Goal: Task Accomplishment & Management: Manage account settings

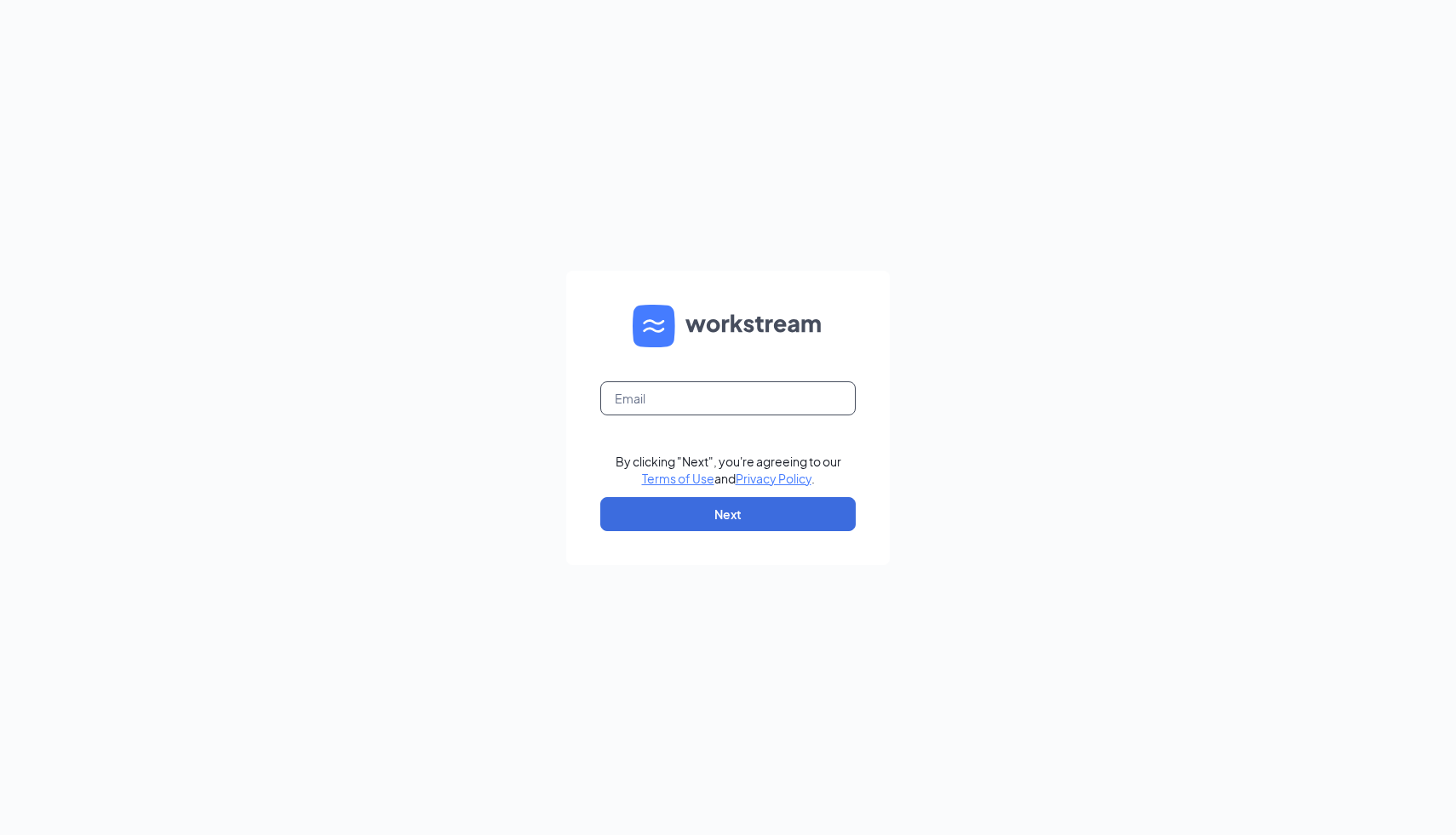
click at [658, 391] on input "text" at bounding box center [728, 398] width 255 height 34
type input "[EMAIL_ADDRESS][DOMAIN_NAME]"
click at [731, 512] on button "Next" at bounding box center [728, 514] width 255 height 34
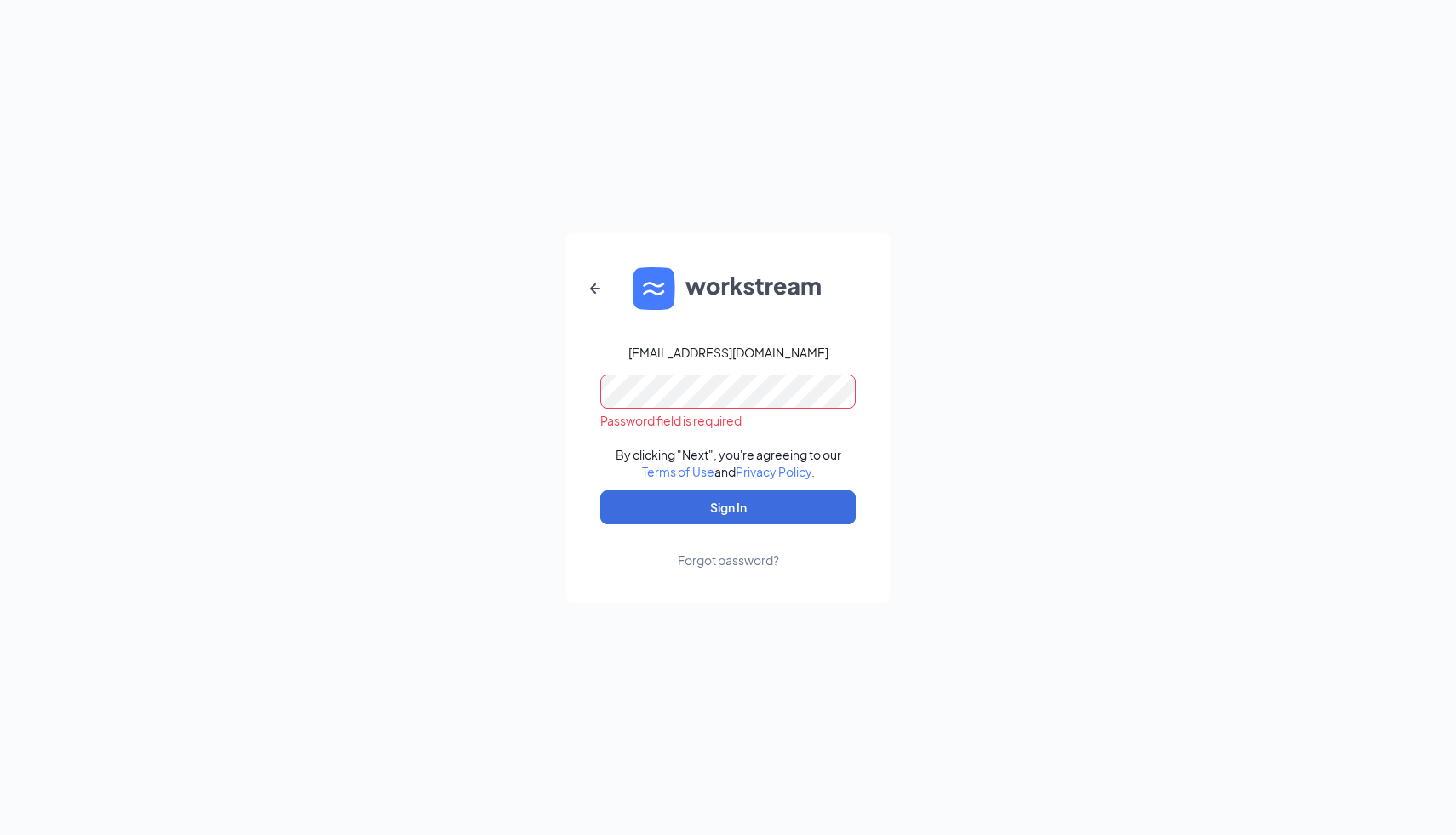
click at [724, 559] on div "Forgot password?" at bounding box center [728, 559] width 101 height 17
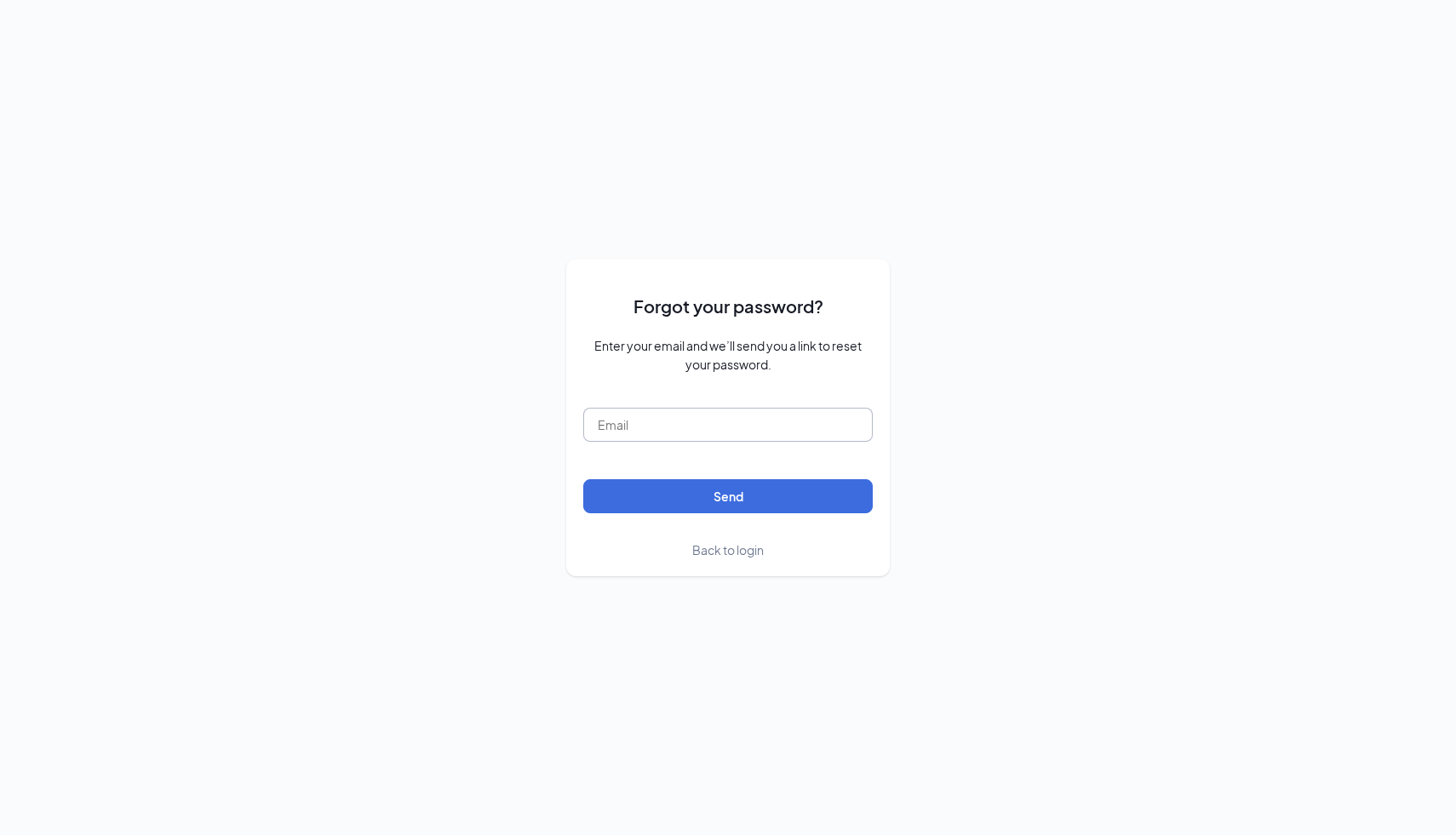
click at [668, 436] on input "text" at bounding box center [728, 425] width 290 height 34
type input "[EMAIL_ADDRESS][DOMAIN_NAME]"
click at [583, 479] on button "Send" at bounding box center [728, 496] width 290 height 34
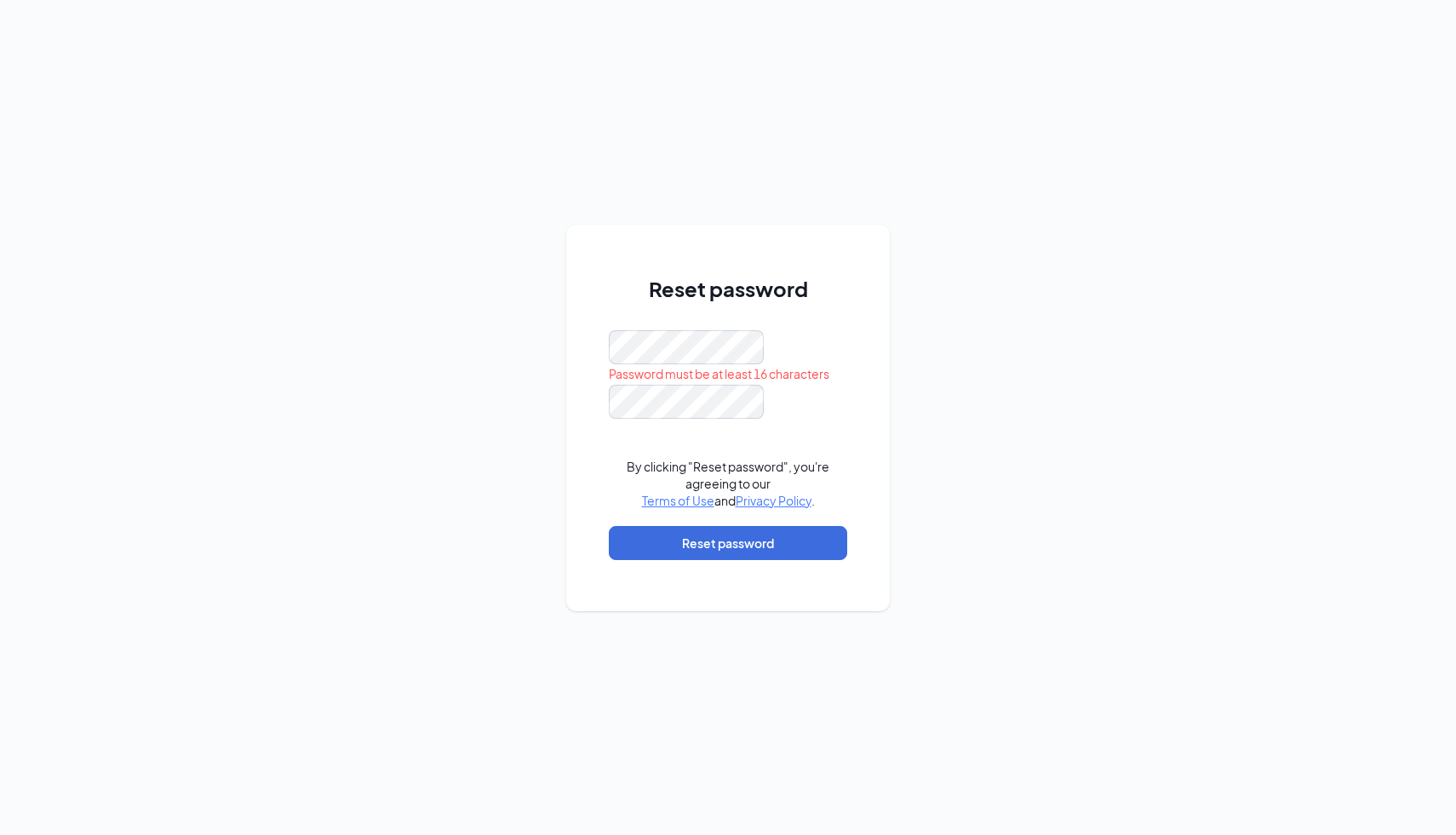
click at [773, 408] on div at bounding box center [728, 401] width 238 height 34
click at [505, 358] on div "Reset password Password must be at least 16 characters By clicking "Reset passw…" at bounding box center [728, 417] width 1456 height 835
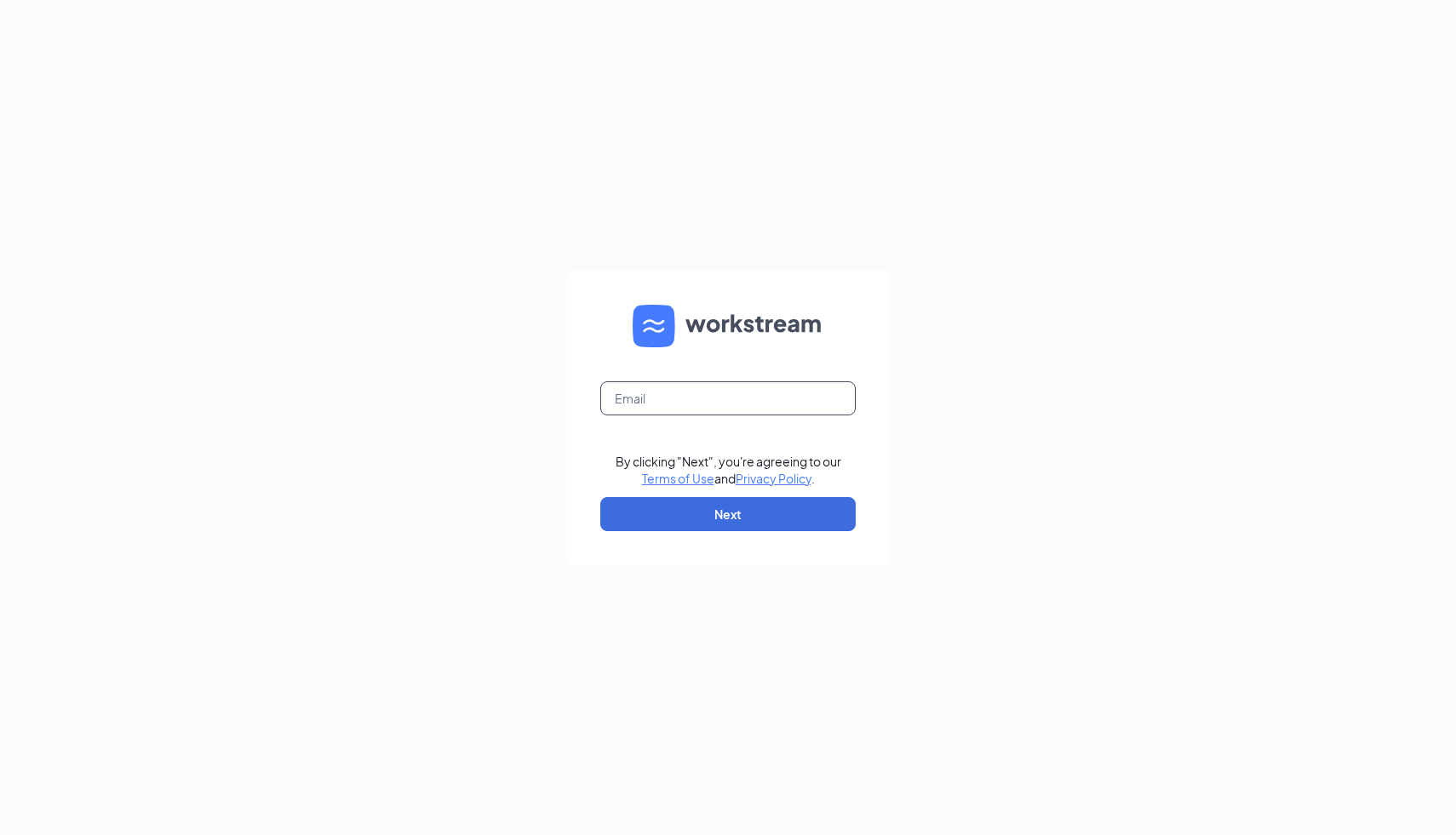
click at [670, 410] on input "text" at bounding box center [728, 398] width 255 height 34
type input "[EMAIL_ADDRESS][DOMAIN_NAME]"
click at [754, 508] on button "Next" at bounding box center [728, 514] width 255 height 34
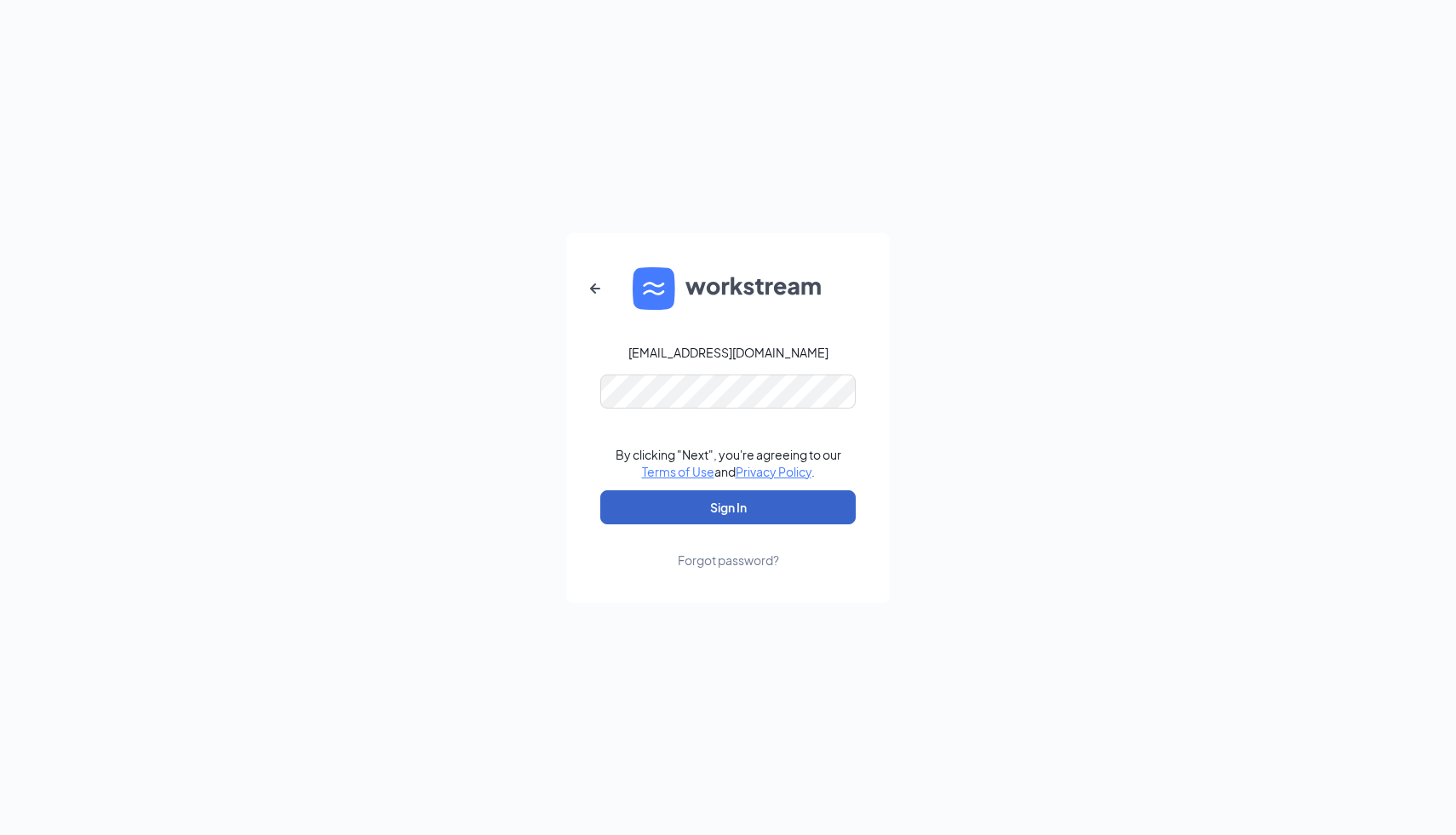
click at [740, 504] on button "Sign In" at bounding box center [728, 507] width 255 height 34
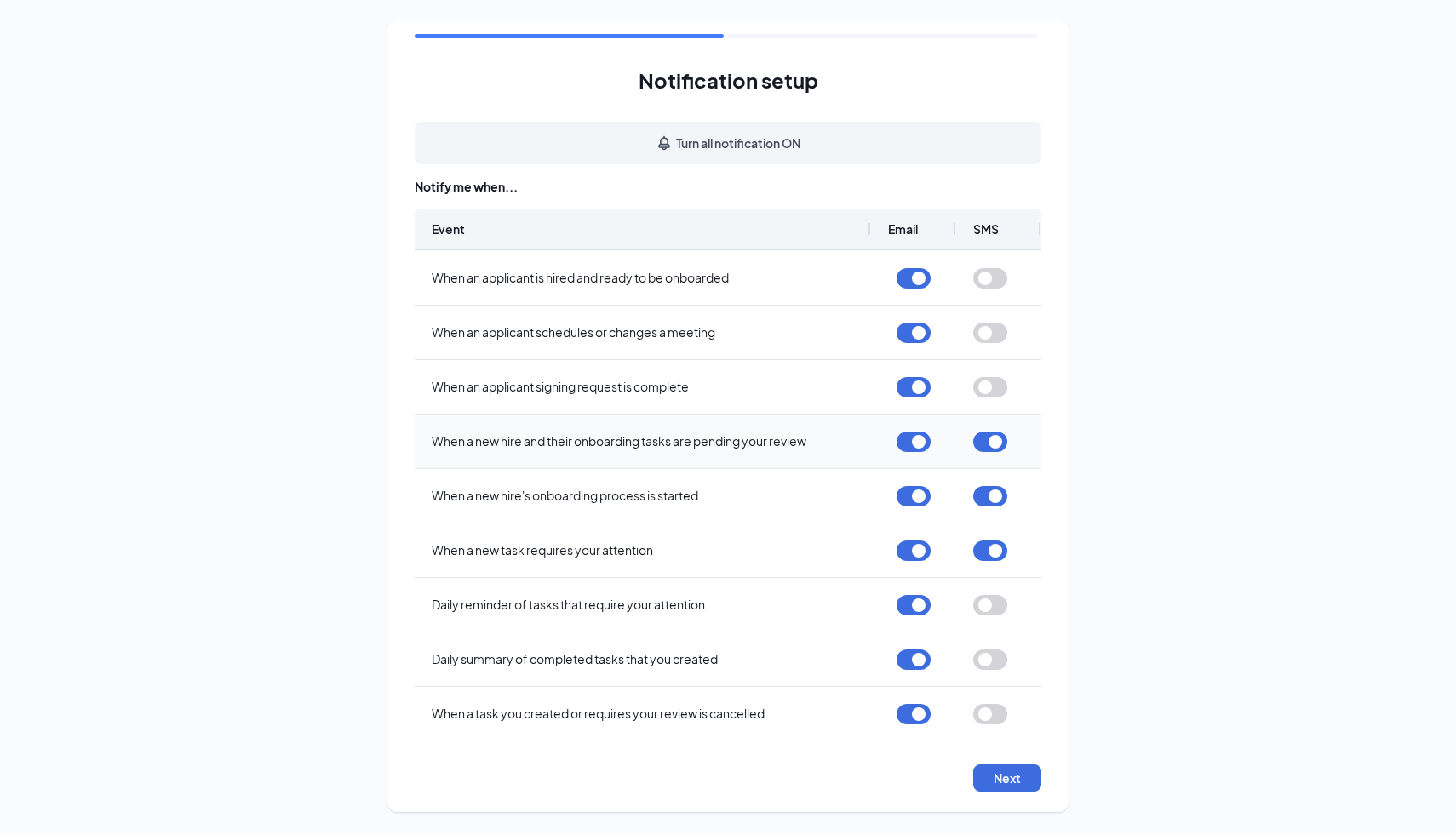
click at [994, 446] on button "button" at bounding box center [990, 441] width 34 height 21
click at [998, 495] on button "button" at bounding box center [990, 496] width 34 height 21
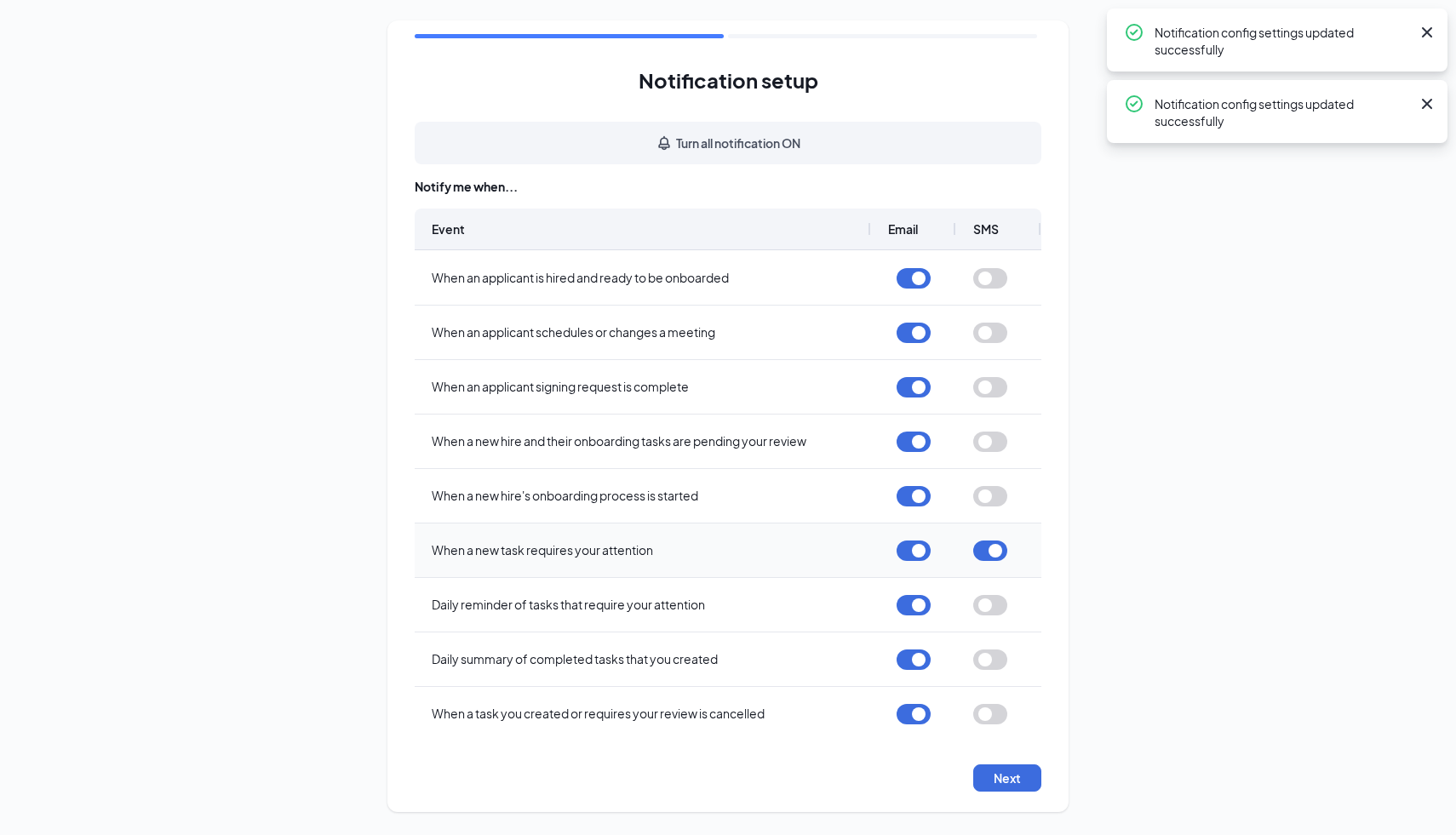
click at [996, 552] on button "button" at bounding box center [990, 551] width 34 height 21
click at [998, 779] on button "Next" at bounding box center [1007, 777] width 68 height 27
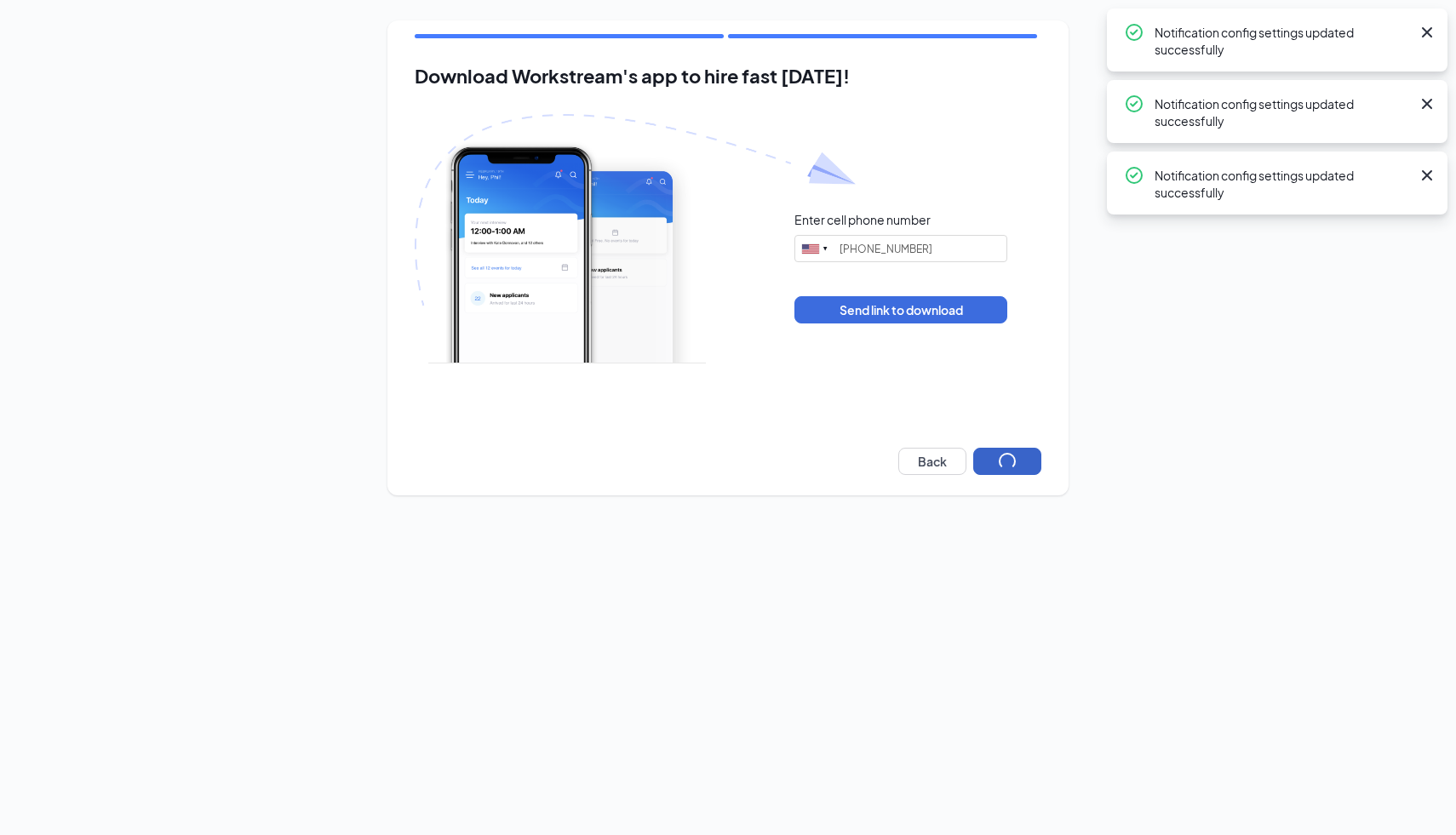
type input "(317) 373-6412"
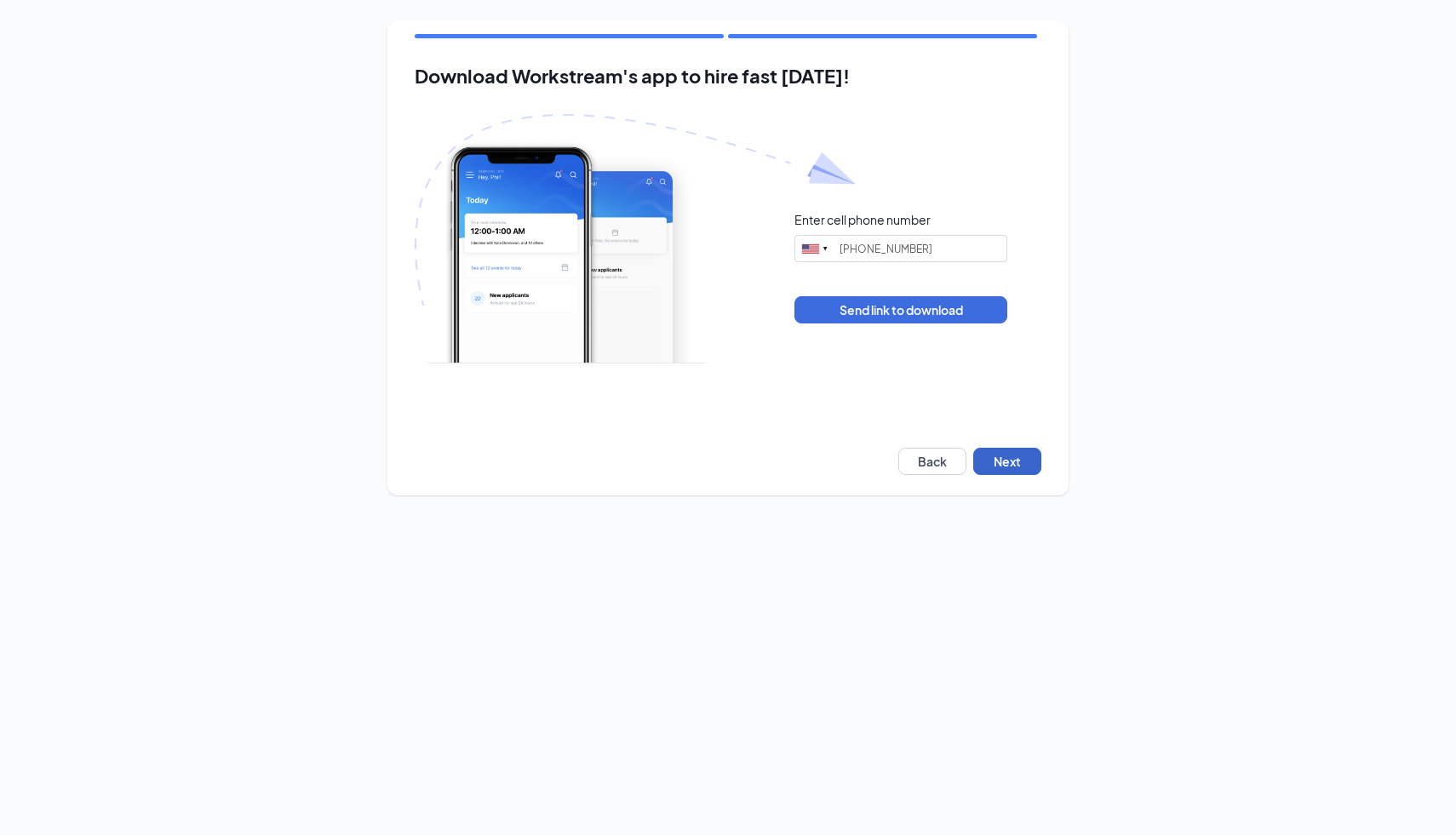
click at [1005, 468] on button "Next" at bounding box center [1007, 461] width 68 height 27
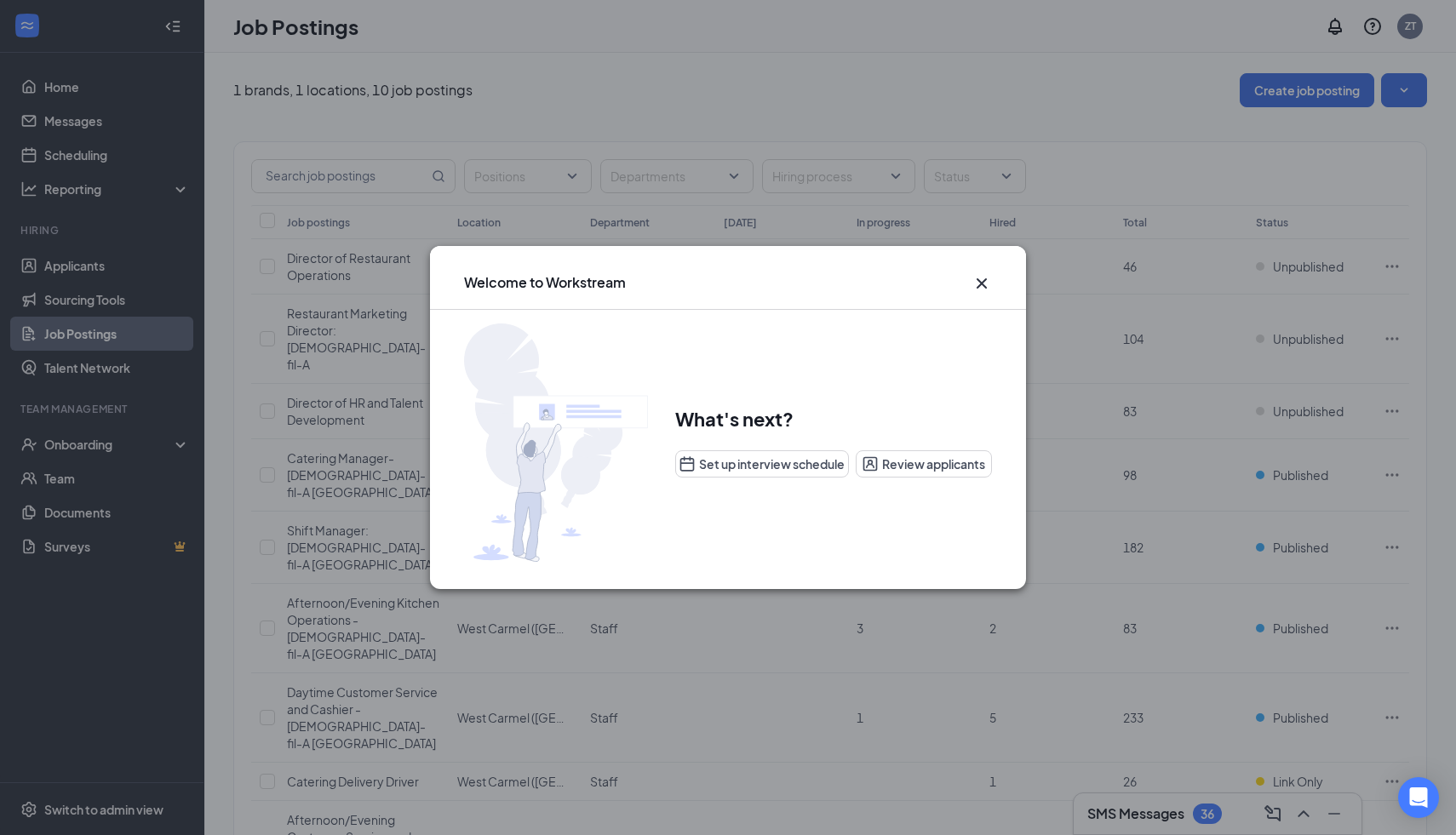
click at [983, 280] on icon "Cross" at bounding box center [982, 283] width 21 height 21
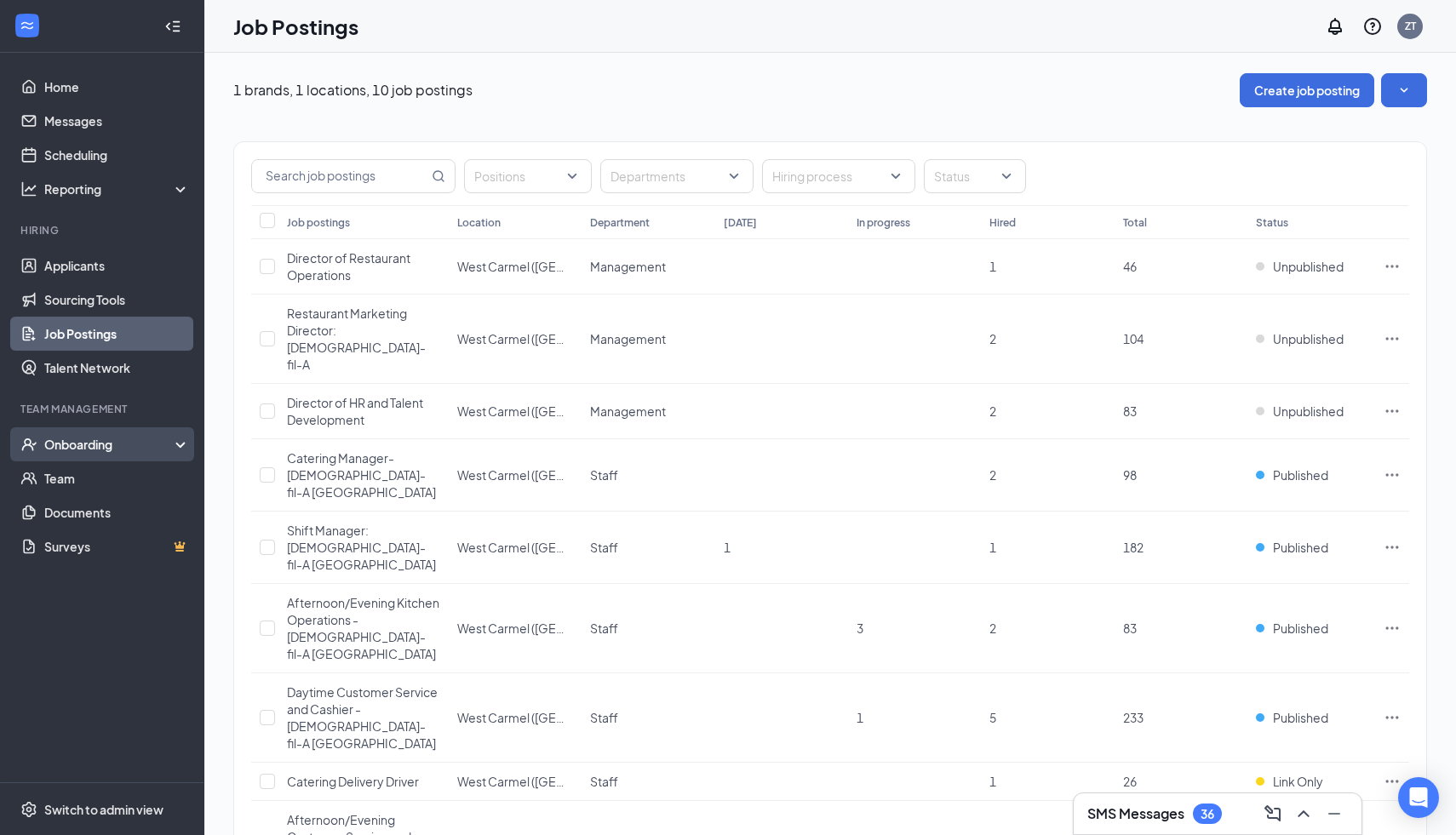
click at [111, 451] on div "Onboarding" at bounding box center [110, 444] width 131 height 17
click at [91, 440] on div "Onboarding" at bounding box center [110, 444] width 131 height 17
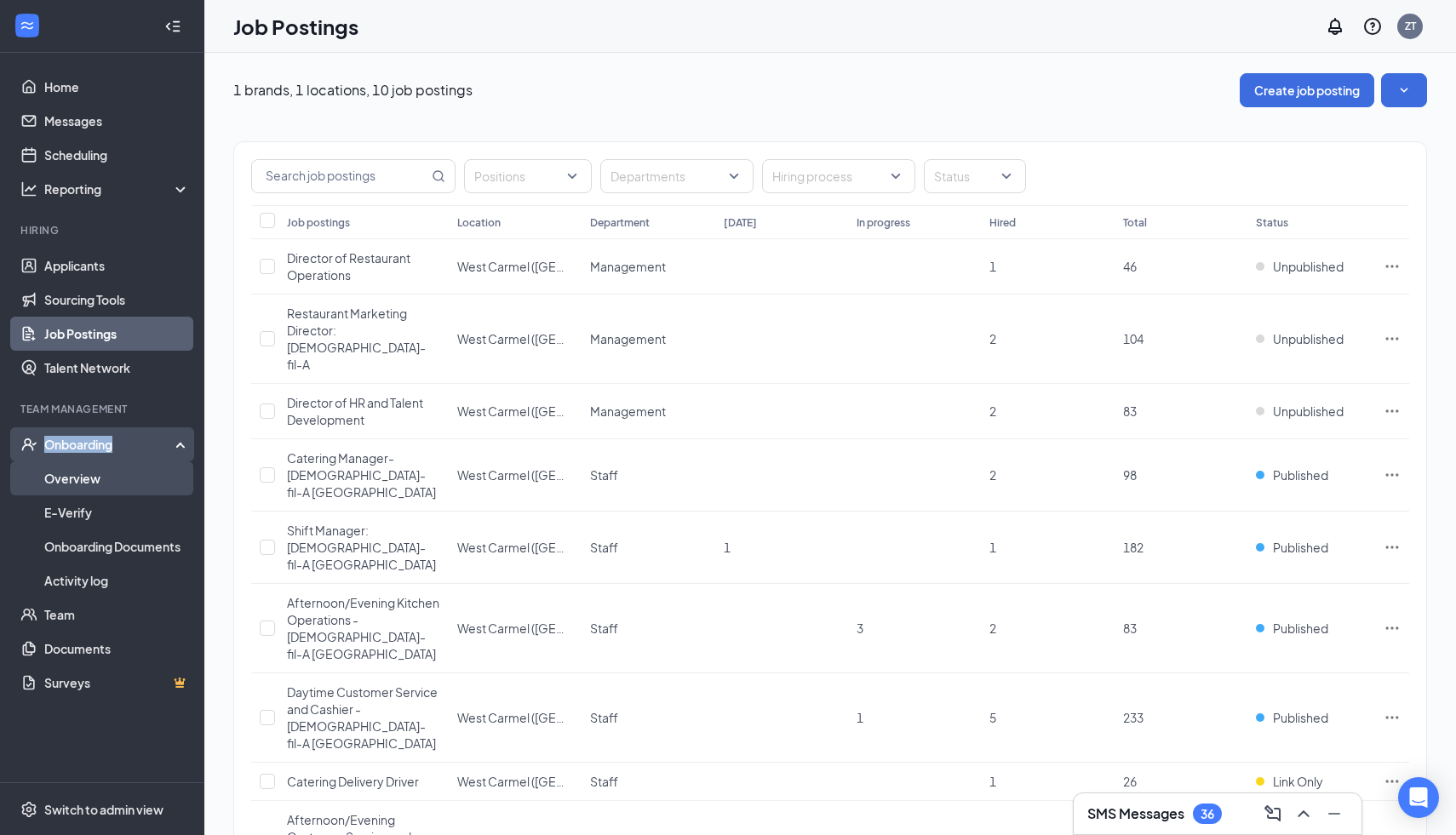
click at [91, 485] on link "Overview" at bounding box center [116, 478] width 145 height 34
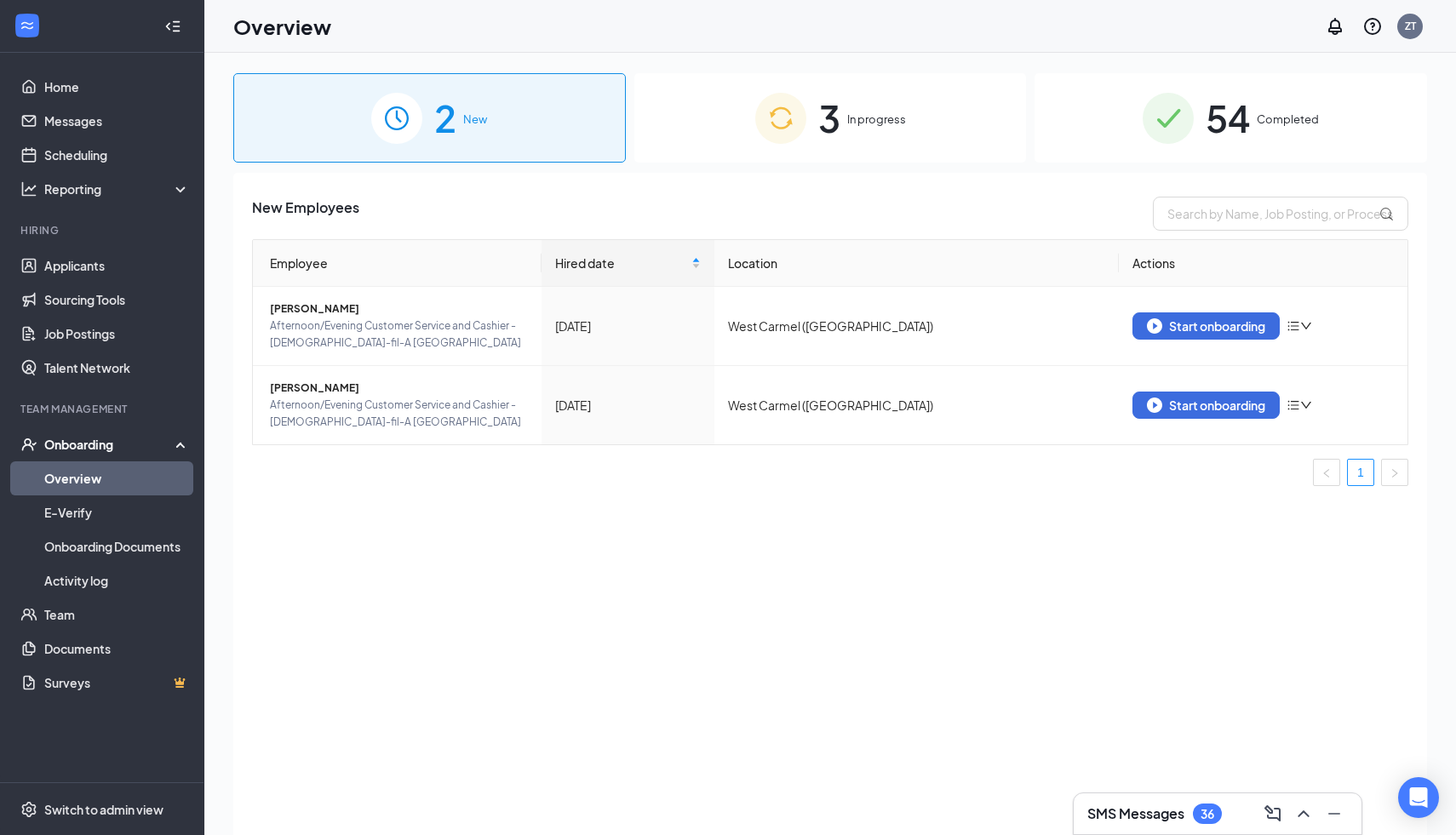
click at [879, 118] on span "In progress" at bounding box center [876, 119] width 59 height 17
